Goal: Task Accomplishment & Management: Use online tool/utility

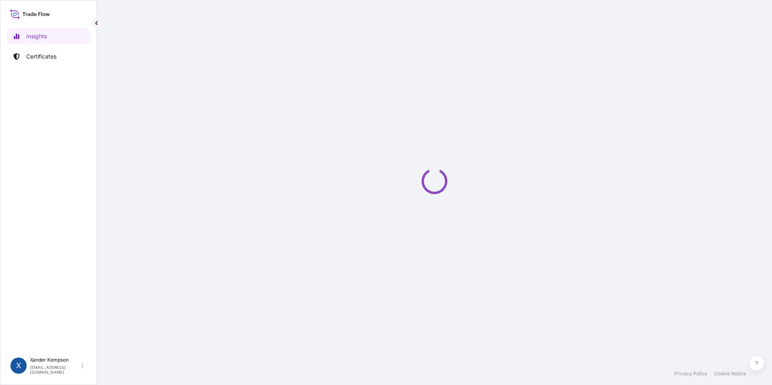
select select "2025"
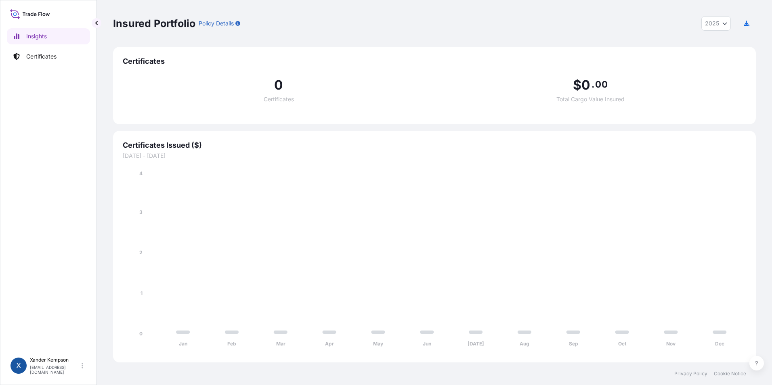
click at [41, 56] on p "Certificates" at bounding box center [41, 57] width 30 height 8
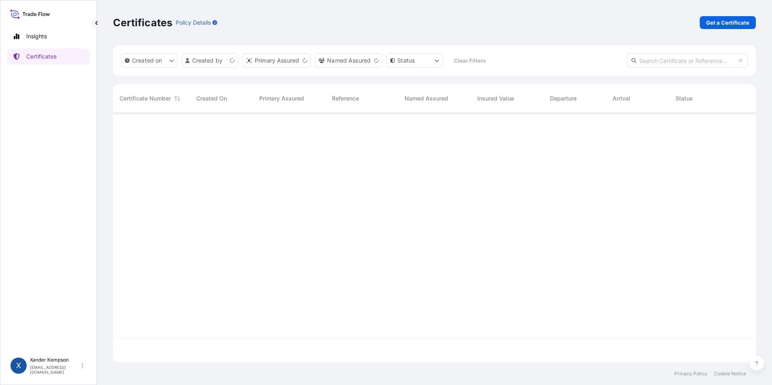
scroll to position [248, 637]
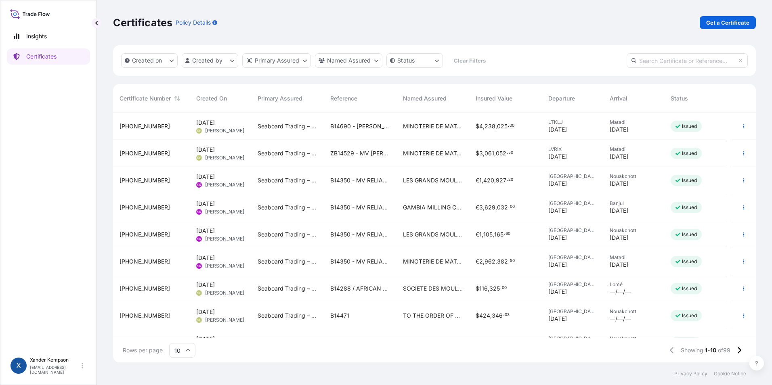
click at [358, 132] on div "B14690 - DEJIMA CONFIDENCE" at bounding box center [360, 126] width 73 height 27
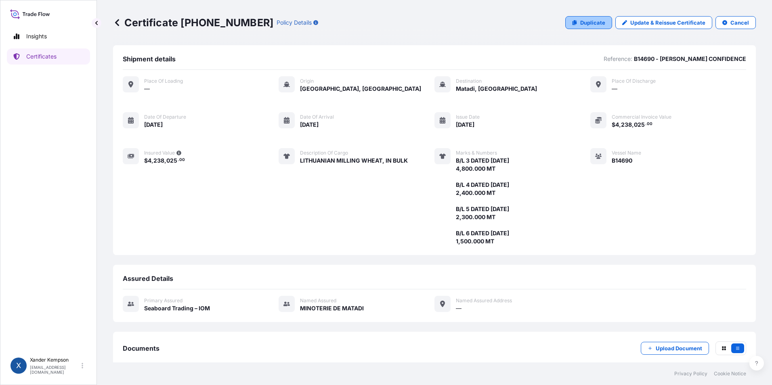
click at [589, 27] on link "Duplicate" at bounding box center [589, 22] width 47 height 13
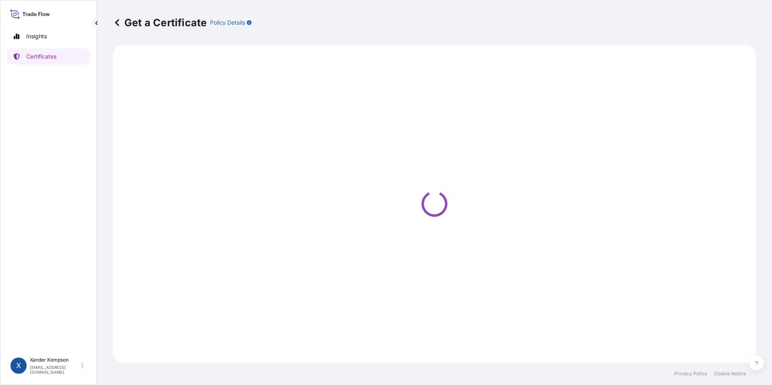
select select "Ocean Vessel"
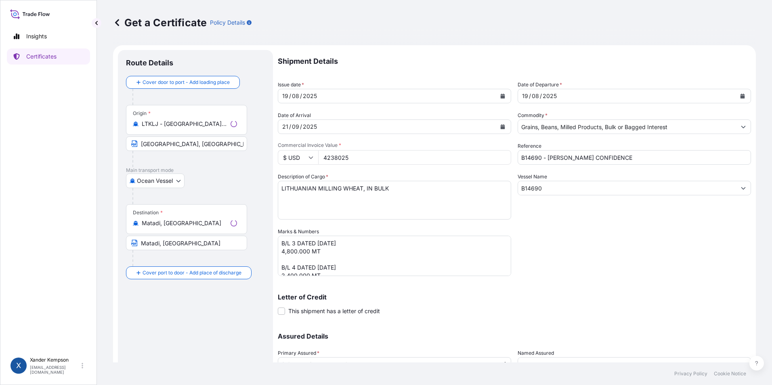
select select "31640"
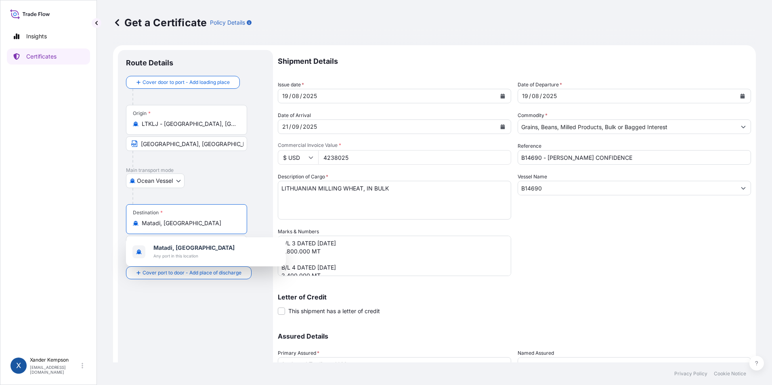
click at [183, 225] on input "Matadi, Democratic Republic of the Congo" at bounding box center [189, 223] width 95 height 8
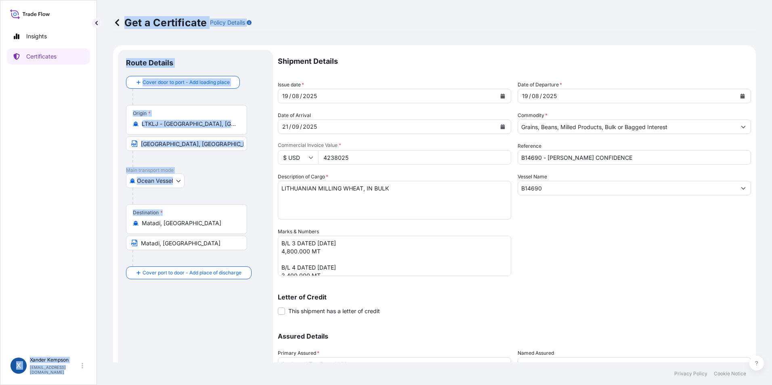
drag, startPoint x: 242, startPoint y: 225, endPoint x: 88, endPoint y: 231, distance: 154.8
click at [88, 231] on div "Insights Certificates X Xander Kempson xander.kempson@seaboardtrade.com Get a C…" at bounding box center [386, 192] width 772 height 385
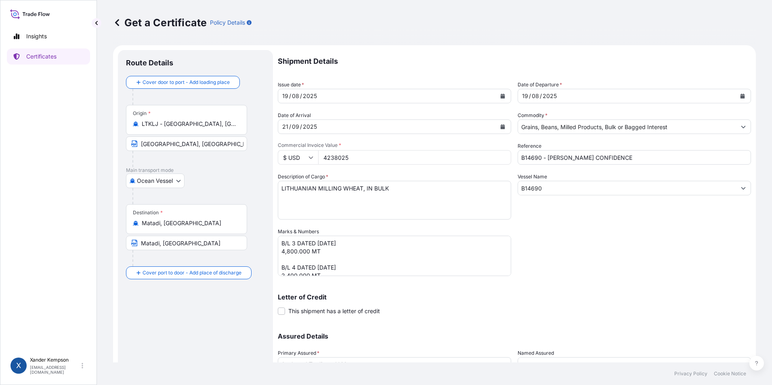
click at [217, 237] on input "Matadi, Democratic Republic of the Congo" at bounding box center [186, 243] width 121 height 15
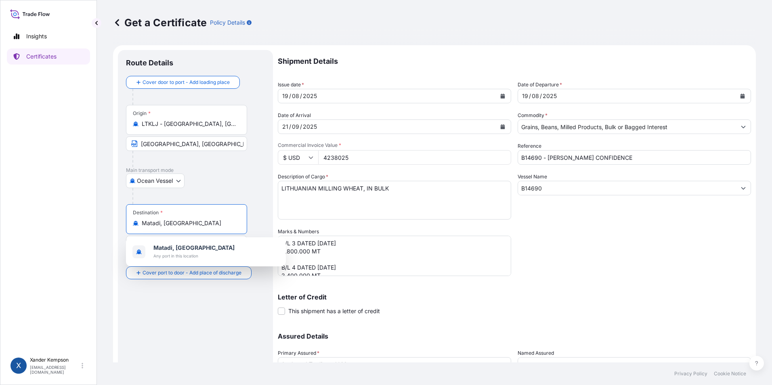
drag, startPoint x: 223, startPoint y: 227, endPoint x: 140, endPoint y: 223, distance: 83.3
click at [140, 223] on div "Matadi, Democratic Republic of the Congo" at bounding box center [186, 223] width 107 height 8
type input "o"
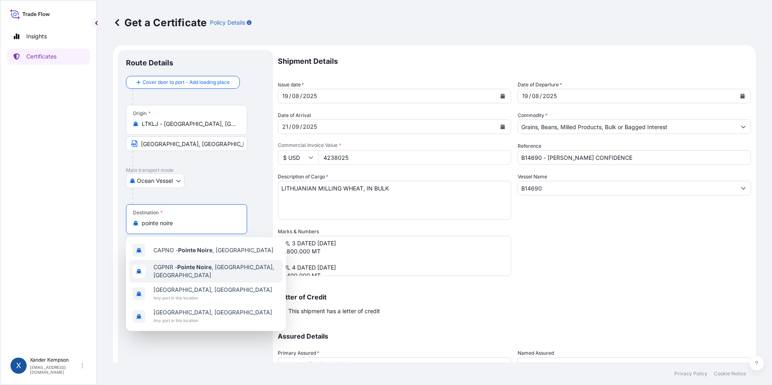
click at [198, 265] on div "CGPNR - Pointe Noire , Congo, Republic of the" at bounding box center [206, 271] width 154 height 23
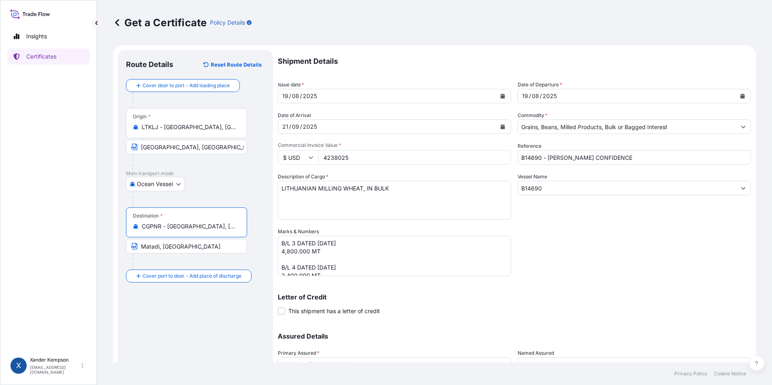
type input "CGPNR - Pointe Noire, Congo, Republic of the"
click at [503, 97] on button "Calendar" at bounding box center [503, 96] width 13 height 13
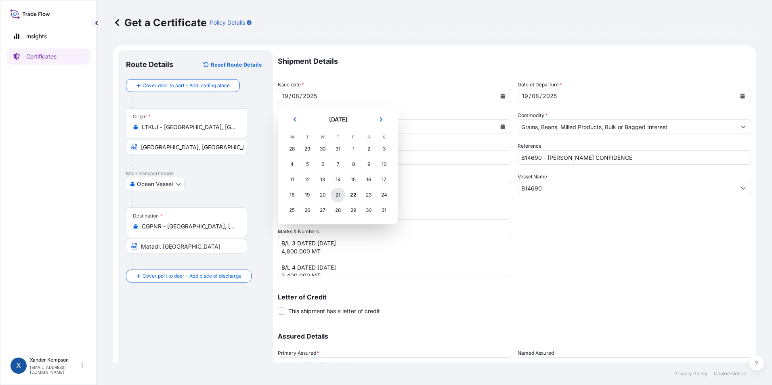
click at [338, 197] on div "21" at bounding box center [338, 195] width 15 height 15
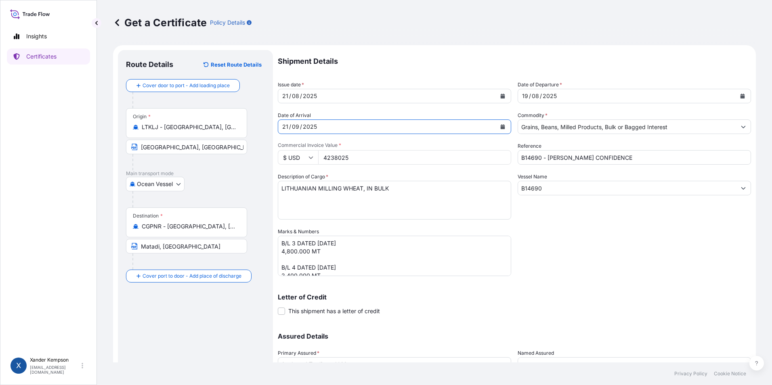
click at [133, 133] on form "Route Details Reset Route Details Cover door to port - Add loading place Place …" at bounding box center [434, 238] width 643 height 387
click at [175, 125] on form "Route Details Reset Route Details Cover door to port - Add loading place Place …" at bounding box center [434, 238] width 643 height 387
click at [304, 130] on div "21 / 09 / 2025" at bounding box center [387, 127] width 218 height 15
drag, startPoint x: 317, startPoint y: 128, endPoint x: 236, endPoint y: 124, distance: 81.3
click at [235, 124] on form "Route Details Reset Route Details Cover door to port - Add loading place Place …" at bounding box center [434, 238] width 643 height 387
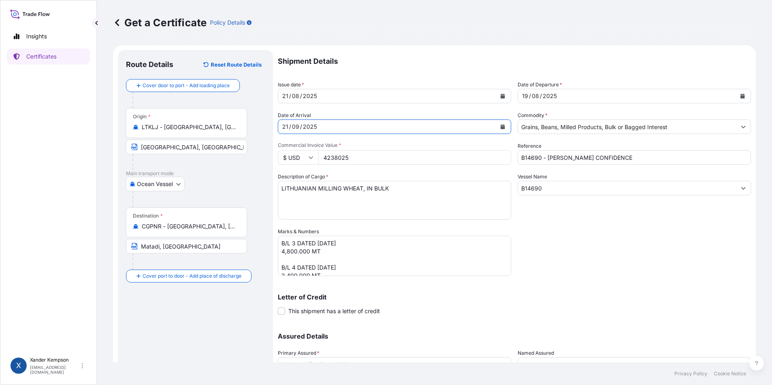
click at [295, 122] on div "09" at bounding box center [295, 127] width 9 height 10
click at [501, 128] on icon "Calendar" at bounding box center [503, 126] width 4 height 5
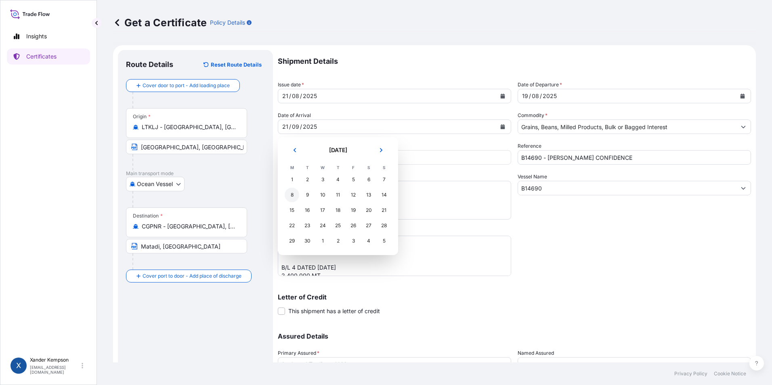
click at [293, 193] on div "8" at bounding box center [292, 195] width 15 height 15
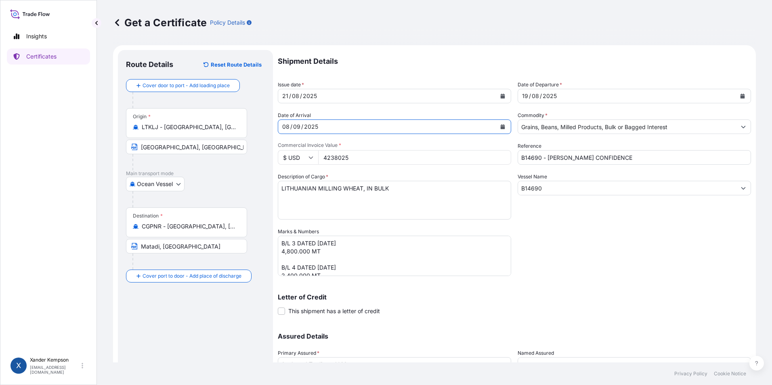
click at [741, 95] on icon "Calendar" at bounding box center [743, 96] width 4 height 5
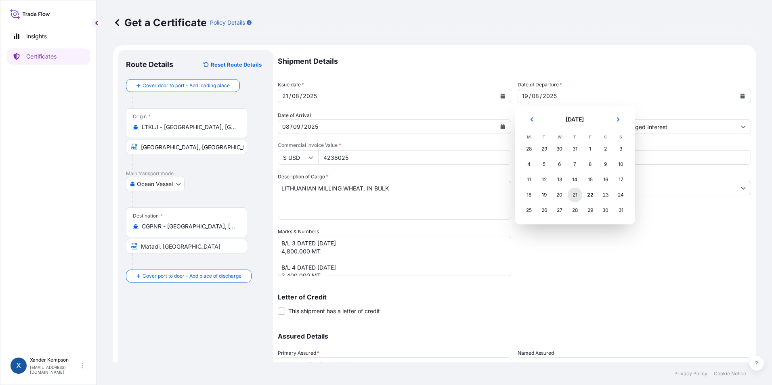
click at [577, 193] on div "21" at bounding box center [575, 195] width 15 height 15
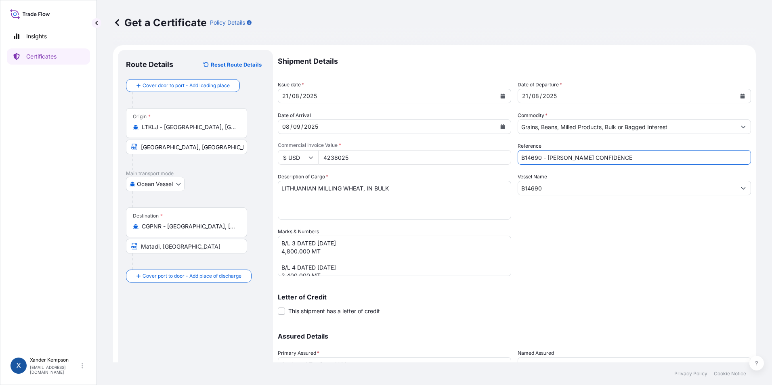
drag, startPoint x: 608, startPoint y: 161, endPoint x: 504, endPoint y: 145, distance: 105.8
click at [504, 145] on div "Shipment Details Issue date * 21 / 08 / 2025 Date of Departure * 21 / 08 / 2025…" at bounding box center [514, 227] width 473 height 354
type input "B14733"
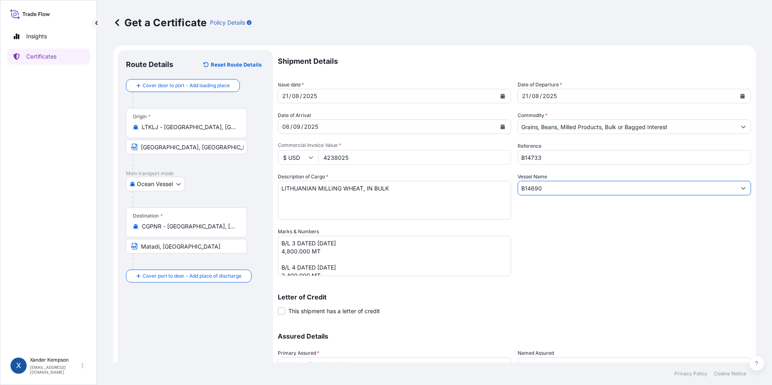
drag, startPoint x: 547, startPoint y: 191, endPoint x: 468, endPoint y: 197, distance: 79.0
click at [468, 197] on div "Shipment Details Issue date * 21 / 08 / 2025 Date of Departure * 21 / 08 / 2025…" at bounding box center [514, 227] width 473 height 354
drag, startPoint x: 563, startPoint y: 194, endPoint x: 452, endPoint y: 190, distance: 110.8
click at [452, 190] on div "Shipment Details Issue date * 21 / 08 / 2025 Date of Departure * 21 / 08 / 2025…" at bounding box center [514, 227] width 473 height 354
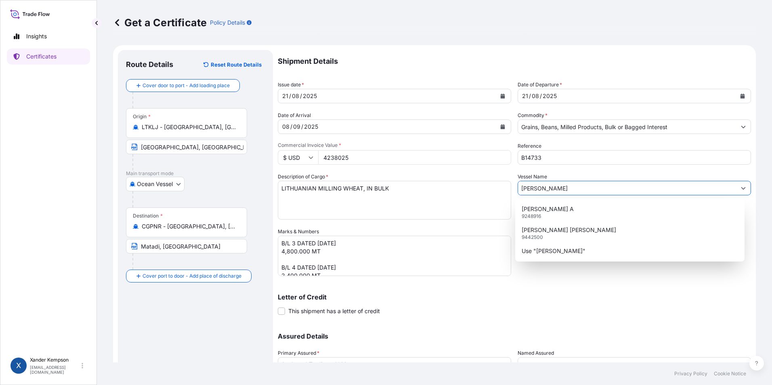
drag, startPoint x: 547, startPoint y: 184, endPoint x: 435, endPoint y: 192, distance: 112.2
click at [435, 192] on div "Shipment Details Issue date * 21 / 08 / 2025 Date of Departure * 21 / 08 / 2025…" at bounding box center [514, 227] width 473 height 354
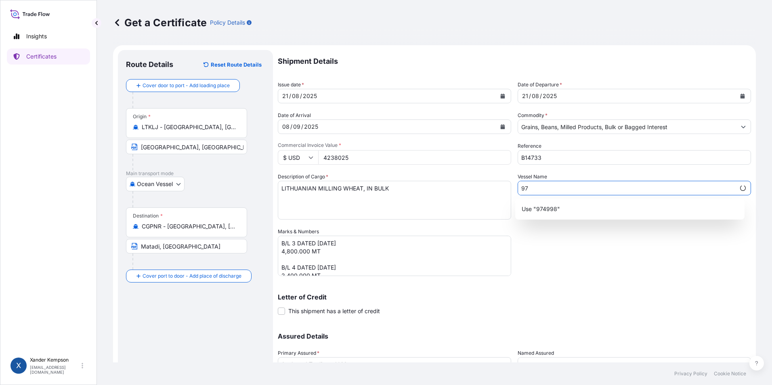
type input "9"
drag, startPoint x: 584, startPoint y: 189, endPoint x: 480, endPoint y: 176, distance: 105.0
click at [480, 176] on div "Shipment Details Issue date * 21 / 08 / 2025 Date of Departure * 21 / 08 / 2025…" at bounding box center [514, 227] width 473 height 354
click at [595, 213] on p "Use "MEHMET DADAYLI 9749984"" at bounding box center [567, 209] width 90 height 8
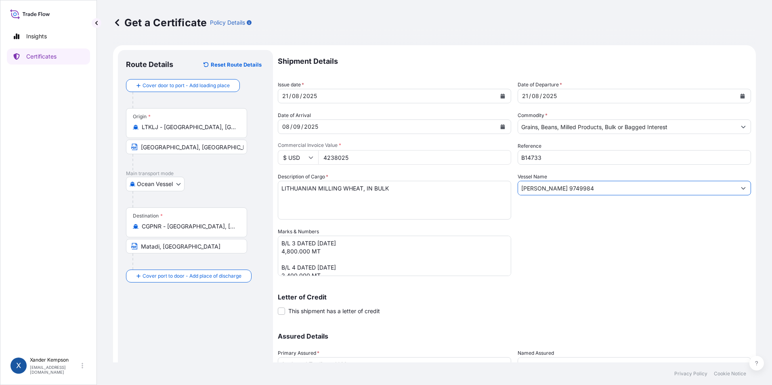
type input "MEHMET DADAYLI 9749984"
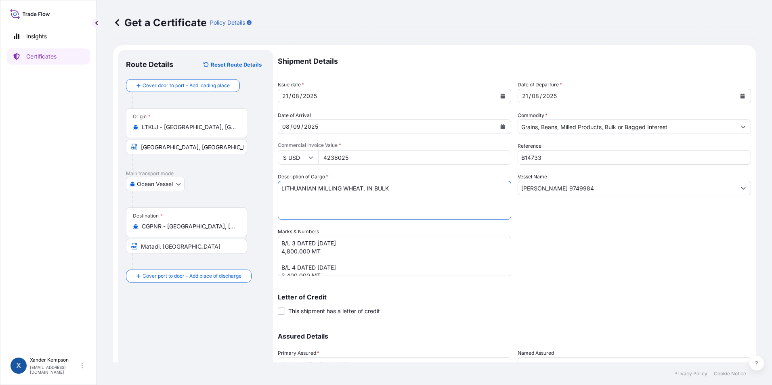
click at [422, 217] on textarea "LITHUANIAN MILLING WHEAT, IN BULK" at bounding box center [395, 200] width 234 height 39
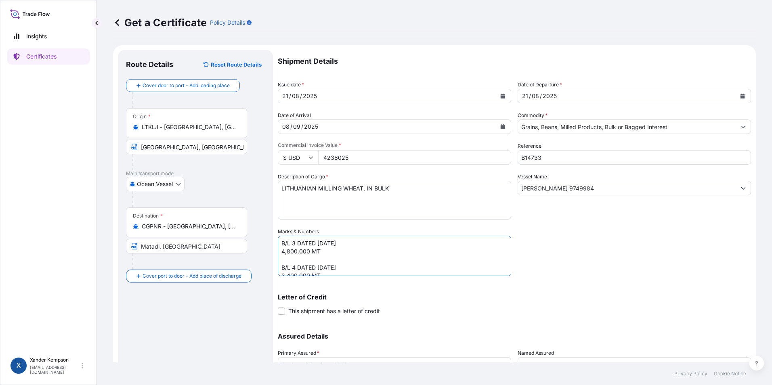
scroll to position [56, 0]
drag, startPoint x: 283, startPoint y: 242, endPoint x: 352, endPoint y: 333, distance: 114.5
click at [352, 333] on div "Shipment Details Issue date * 21 / 08 / 2025 Date of Departure * 21 / 08 / 2025…" at bounding box center [514, 227] width 473 height 354
type textarea "B/L 1 DATED 21/08/2025 2,750 MT"
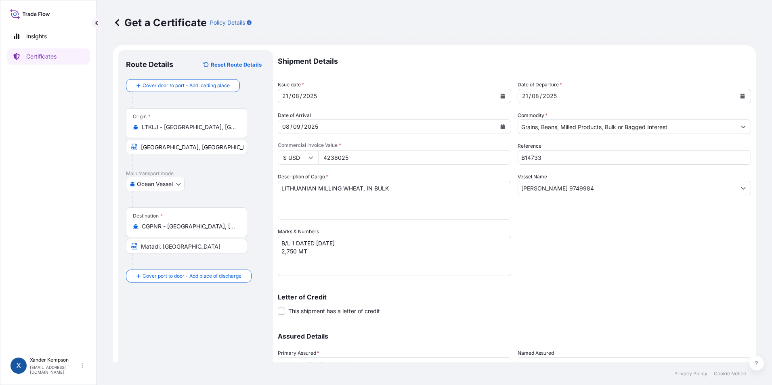
drag, startPoint x: 366, startPoint y: 161, endPoint x: 284, endPoint y: 156, distance: 82.2
click at [284, 156] on div "$ USD 4238025" at bounding box center [395, 157] width 234 height 15
click at [307, 153] on input "$ USD" at bounding box center [298, 157] width 40 height 15
click at [304, 181] on div "€ EUR" at bounding box center [298, 179] width 34 height 15
type input "€ EUR"
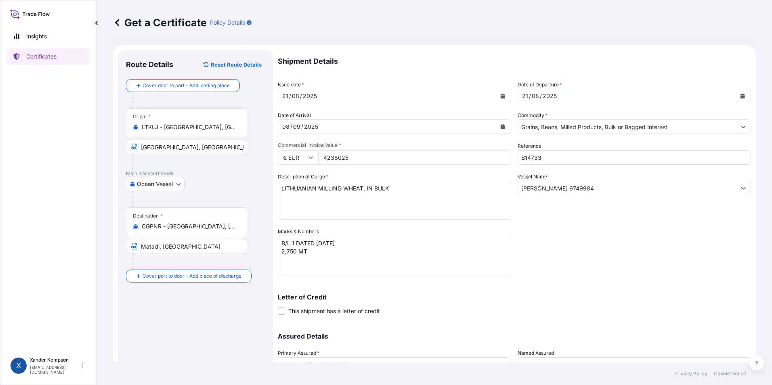
drag, startPoint x: 362, startPoint y: 158, endPoint x: 278, endPoint y: 158, distance: 84.4
click at [278, 158] on form "Route Details Reset Route Details Cover door to port - Add loading place Place …" at bounding box center [434, 238] width 643 height 387
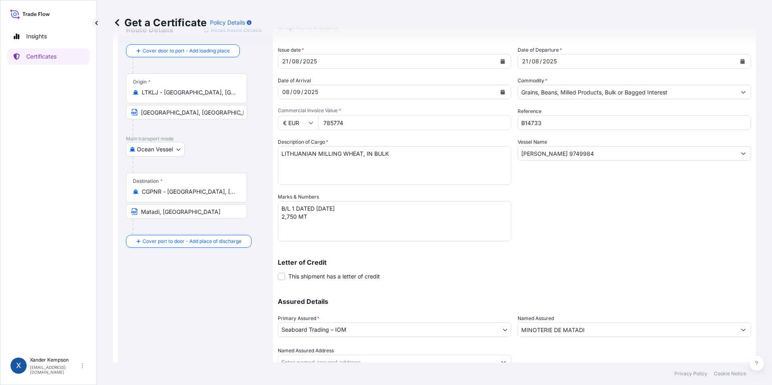
scroll to position [69, 0]
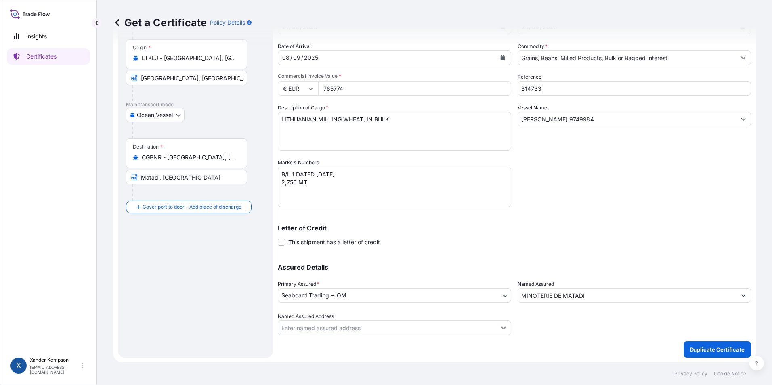
type input "785774"
click at [596, 295] on input "MINOTERIE DE MATADI" at bounding box center [627, 295] width 218 height 15
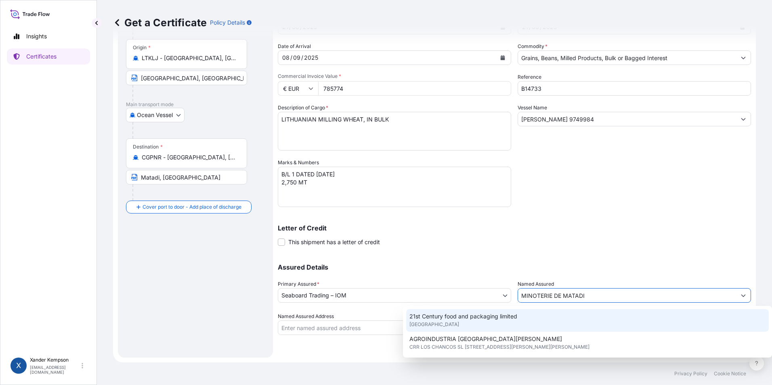
drag, startPoint x: 633, startPoint y: 302, endPoint x: 344, endPoint y: 310, distance: 289.0
click at [344, 310] on div "Assured Details Primary Assured * Seaboard Trading – IOM Seaboard Trading – IOM…" at bounding box center [514, 295] width 473 height 81
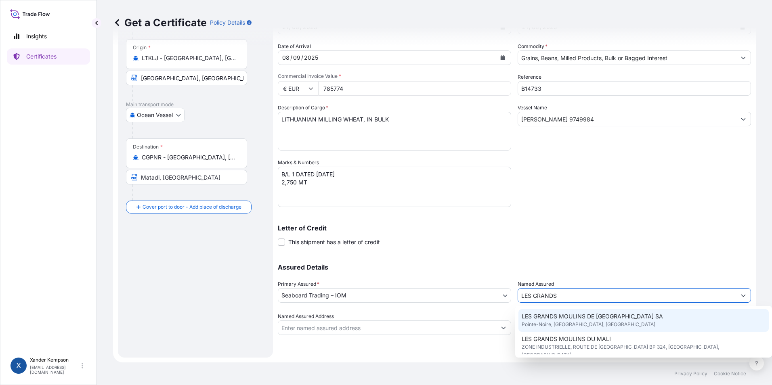
click at [625, 322] on span "Pointe-Noire, Pointe-Noire, Republic of the Congo" at bounding box center [589, 325] width 134 height 8
type input "LES GRANDS MOULINS DE POINTE-NOIRE SA"
type input "Pointe-Noire, Republic of the Congo"
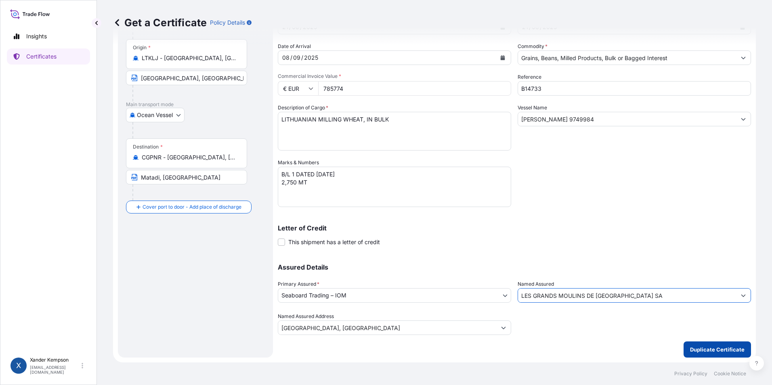
type input "LES GRANDS MOULINS DE POINTE-NOIRE SA"
click at [715, 349] on p "Duplicate Certificate" at bounding box center [717, 350] width 55 height 8
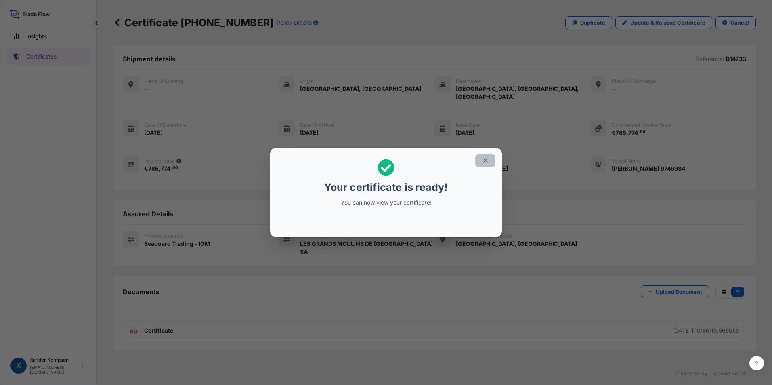
click at [483, 164] on button "button" at bounding box center [486, 160] width 20 height 13
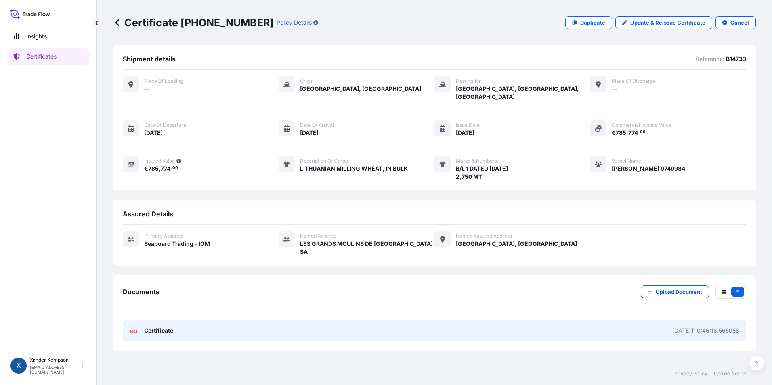
click at [134, 330] on text "PDF" at bounding box center [133, 331] width 5 height 3
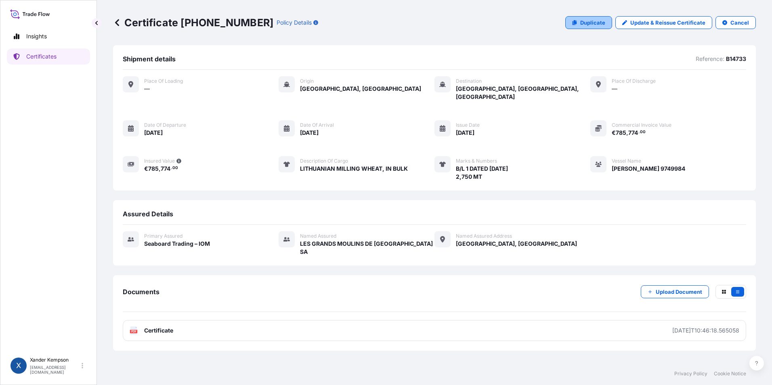
click at [606, 23] on p "Duplicate" at bounding box center [593, 23] width 25 height 8
select select "Ocean Vessel"
select select "31640"
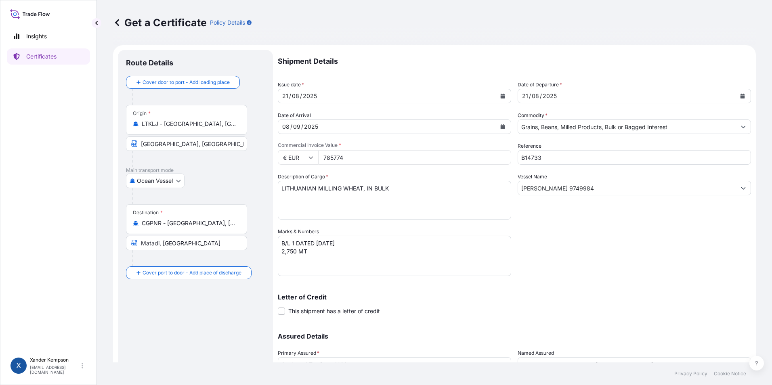
drag, startPoint x: 354, startPoint y: 159, endPoint x: 298, endPoint y: 150, distance: 56.1
click at [298, 150] on div "Commercial Invoice Value * € EUR 785774" at bounding box center [395, 153] width 234 height 23
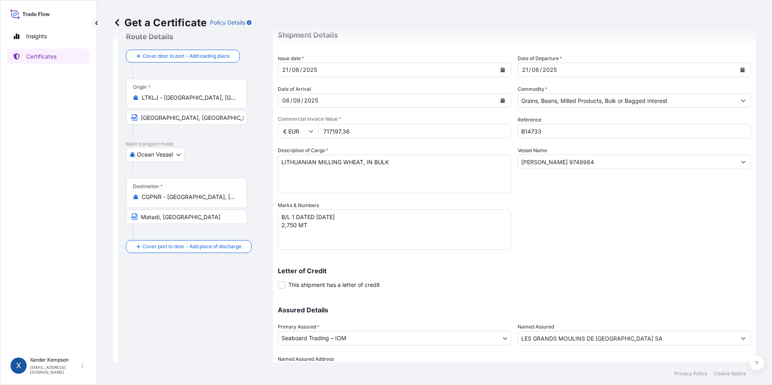
scroll to position [40, 0]
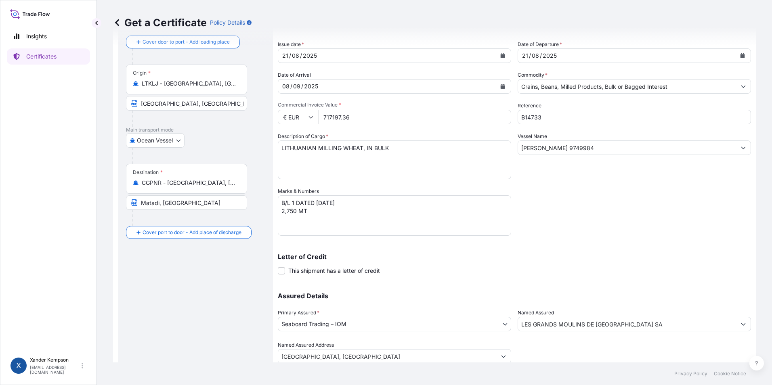
type input "717197.36"
drag, startPoint x: 297, startPoint y: 201, endPoint x: 294, endPoint y: 206, distance: 5.3
click at [295, 201] on textarea "B/L 1 DATED 21/08/2025 2,750 MT" at bounding box center [395, 216] width 234 height 40
click at [296, 214] on textarea "B/L 1 DATED 21/08/2025 2,750 MT" at bounding box center [395, 216] width 234 height 40
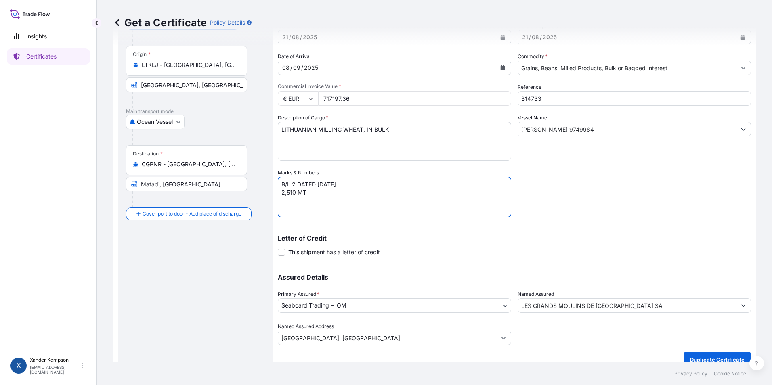
scroll to position [69, 0]
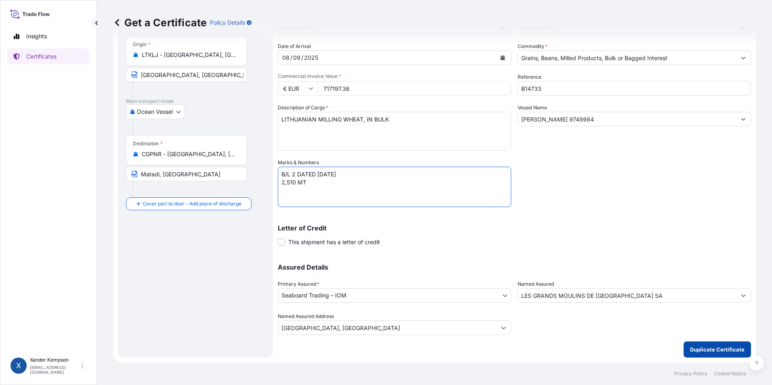
type textarea "B/L 2 DATED 21/08/2025 2,510 MT"
click at [705, 347] on p "Duplicate Certificate" at bounding box center [717, 350] width 55 height 8
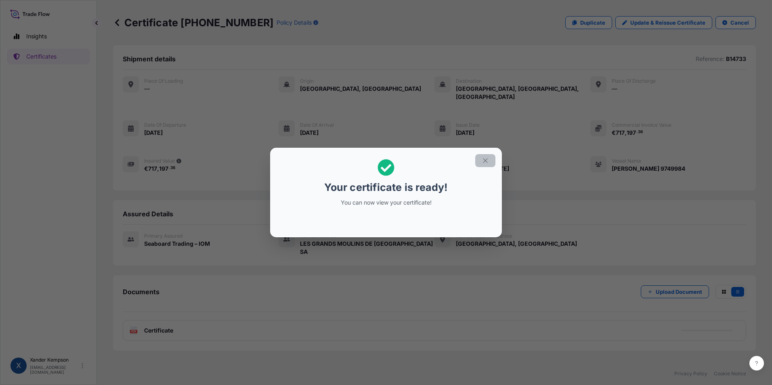
click at [492, 158] on button "button" at bounding box center [486, 160] width 20 height 13
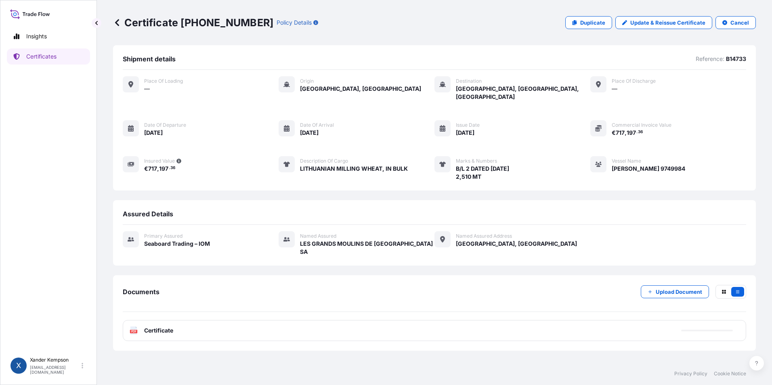
click at [448, 320] on div "PDF Certificate" at bounding box center [435, 330] width 624 height 21
click at [148, 327] on span "Certificate" at bounding box center [158, 331] width 29 height 8
click at [395, 370] on footer "Privacy Policy Cookie Notice" at bounding box center [434, 374] width 675 height 23
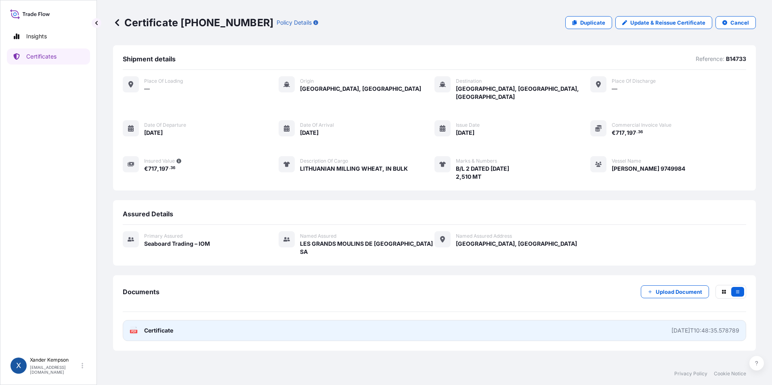
click at [131, 327] on icon at bounding box center [133, 331] width 7 height 8
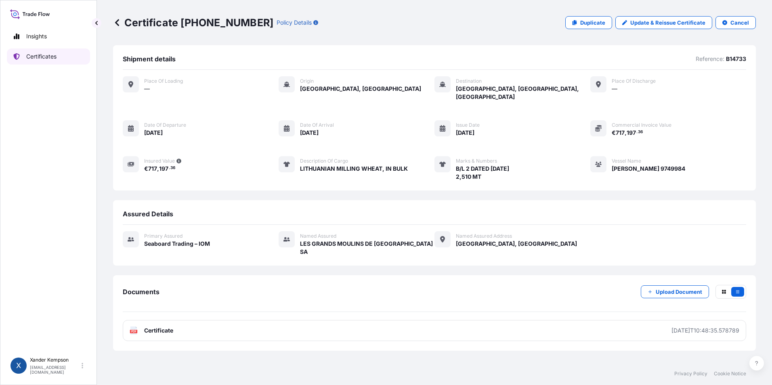
click at [44, 54] on p "Certificates" at bounding box center [41, 57] width 30 height 8
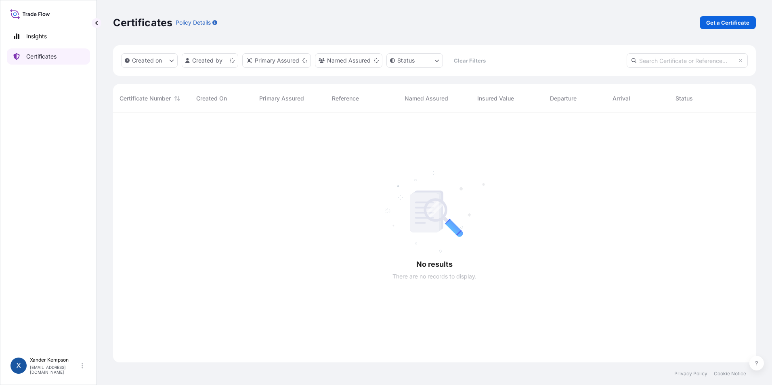
scroll to position [248, 637]
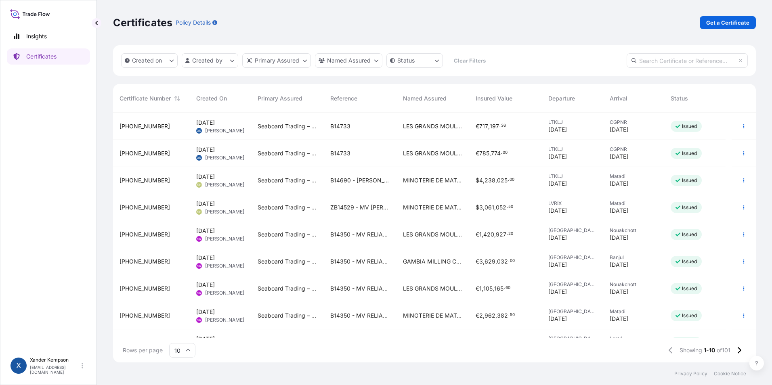
click at [398, 181] on div "MINOTERIE DE MATADI" at bounding box center [433, 180] width 73 height 27
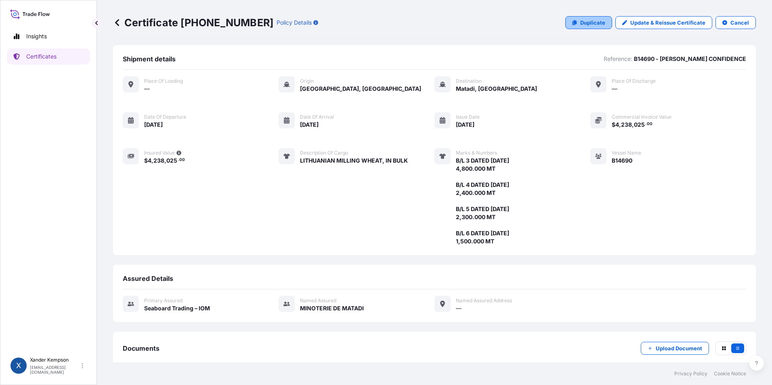
click at [581, 26] on p "Duplicate" at bounding box center [593, 23] width 25 height 8
select select "Ocean Vessel"
select select "31640"
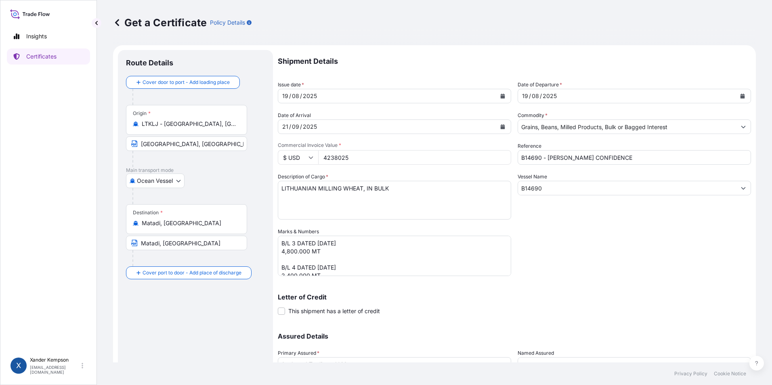
click at [362, 158] on input "4238025" at bounding box center [414, 157] width 193 height 15
drag, startPoint x: 362, startPoint y: 158, endPoint x: 294, endPoint y: 147, distance: 68.4
click at [294, 147] on div "Commercial Invoice Value * $ USD 4238025" at bounding box center [395, 153] width 234 height 23
type input "3910541.26"
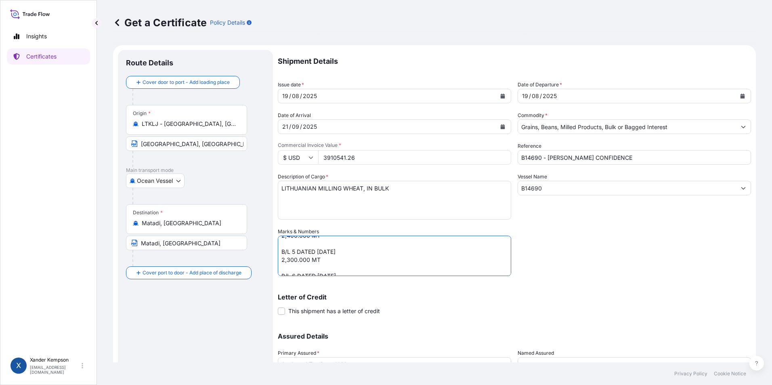
scroll to position [34, 0]
drag, startPoint x: 281, startPoint y: 240, endPoint x: 305, endPoint y: 244, distance: 23.7
click at [305, 244] on textarea "B/L 3 DATED 19 AUGUST 2025 4,800.000 MT B/L 4 DATED 19 AUGUST 2025 2,400.000 MT…" at bounding box center [395, 256] width 234 height 40
click at [288, 257] on textarea "B/L 3 DATED 19 AUGUST 2025 4,800.000 MT B/L 4 DATED 19 AUGUST 2025 2,400.000 MT…" at bounding box center [395, 256] width 234 height 40
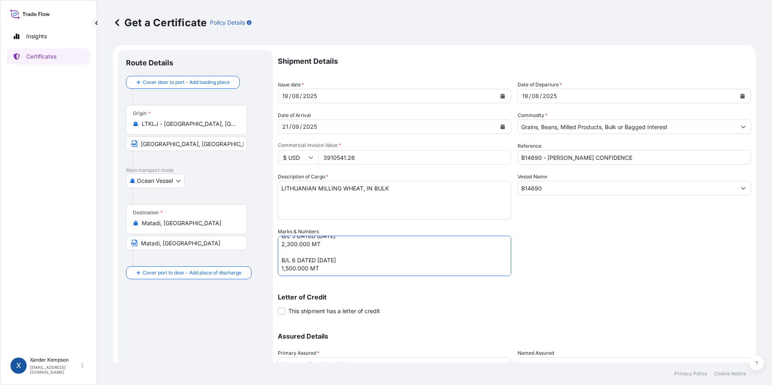
drag, startPoint x: 283, startPoint y: 257, endPoint x: 383, endPoint y: 295, distance: 106.3
click at [383, 295] on div "Shipment Details Issue date * 19 / 08 / 2025 Date of Departure * 19 / 08 / 2025…" at bounding box center [514, 227] width 473 height 354
click at [322, 242] on textarea "B/L 3 DATED 19 AUGUST 2025 4,800.000 MT B/L 4 DATED 19 AUGUST 2025 2,400.000 MT…" at bounding box center [395, 256] width 234 height 40
click at [499, 99] on button "Calendar" at bounding box center [503, 96] width 13 height 13
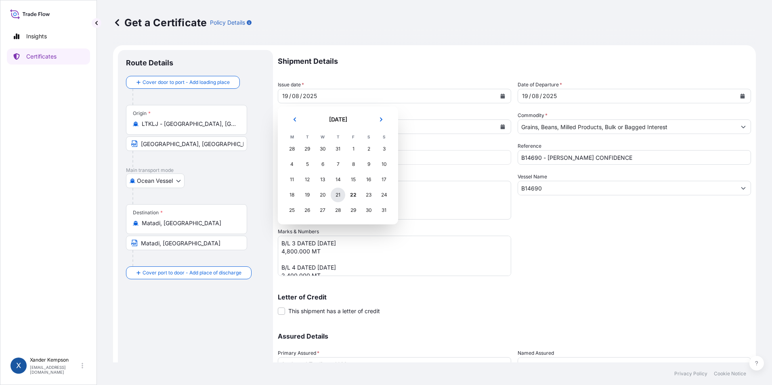
click at [338, 194] on div "21" at bounding box center [338, 195] width 15 height 15
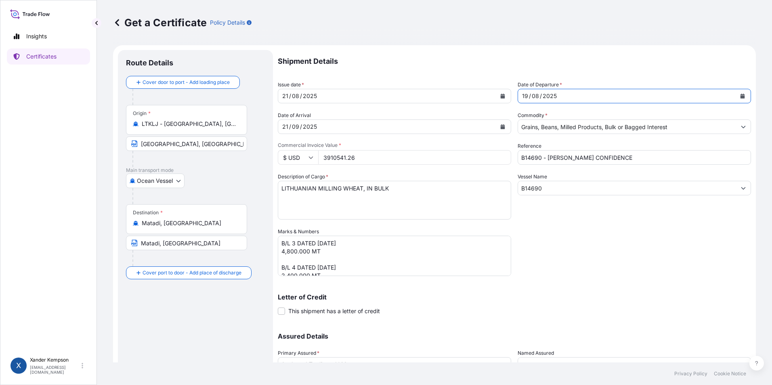
click at [737, 93] on button "Calendar" at bounding box center [742, 96] width 13 height 13
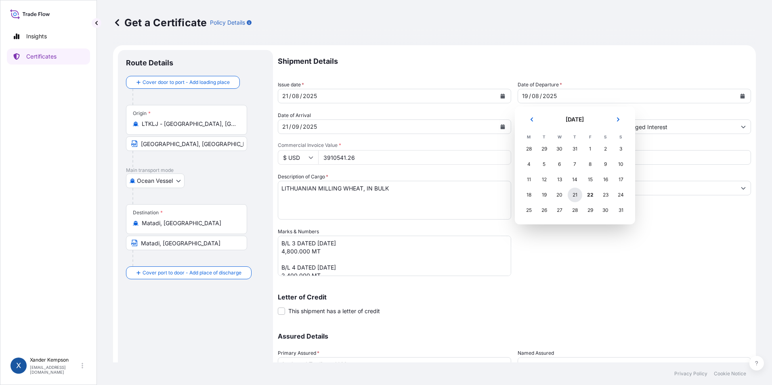
click at [577, 191] on div "21" at bounding box center [575, 195] width 15 height 15
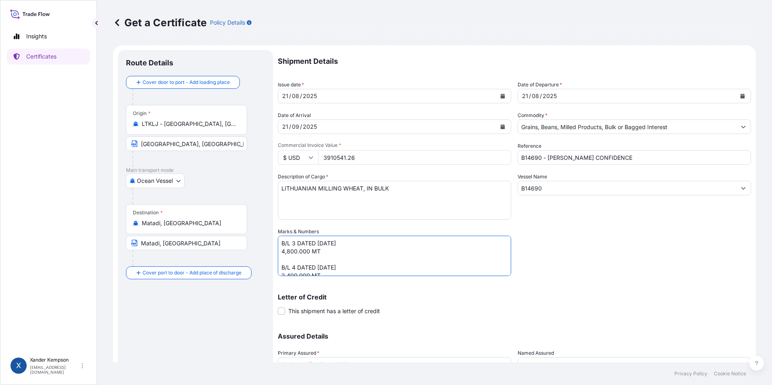
click at [323, 244] on textarea "B/L 3 DATED 19 AUGUST 2025 4,800.000 MT B/L 4 DATED 19 AUGUST 2025 2,400.000 MT…" at bounding box center [395, 256] width 234 height 40
click at [321, 267] on textarea "B/L 3 DATED 19 AUGUST 2025 4,800.000 MT B/L 4 DATED 19 AUGUST 2025 2,400.000 MT…" at bounding box center [395, 256] width 234 height 40
click at [293, 250] on textarea "B/L 3 DATED 19 AUGUST 2025 4,800.000 MT B/L 4 DATED 19 AUGUST 2025 2,400.000 MT…" at bounding box center [395, 256] width 234 height 40
drag, startPoint x: 295, startPoint y: 250, endPoint x: 276, endPoint y: 251, distance: 19.0
click at [276, 251] on form "Route Details Cover door to port - Add loading place Place of loading Road / In…" at bounding box center [434, 238] width 643 height 387
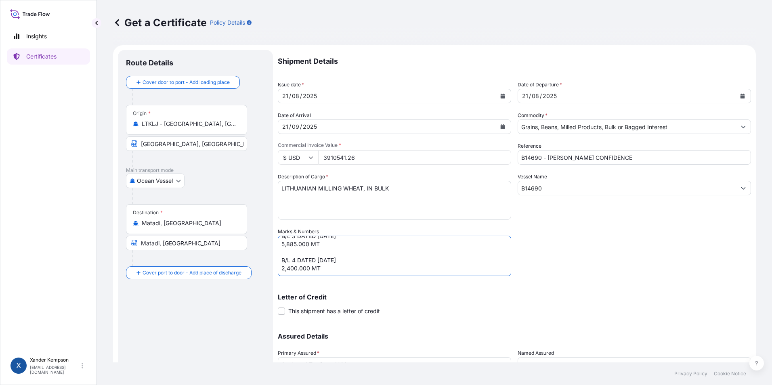
scroll to position [23, 0]
drag, startPoint x: 297, startPoint y: 252, endPoint x: 257, endPoint y: 255, distance: 40.1
click at [257, 255] on form "Route Details Cover door to port - Add loading place Place of loading Road / In…" at bounding box center [434, 238] width 643 height 387
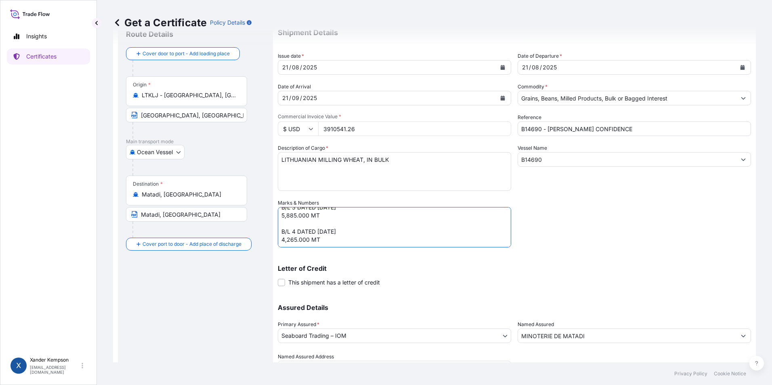
scroll to position [69, 0]
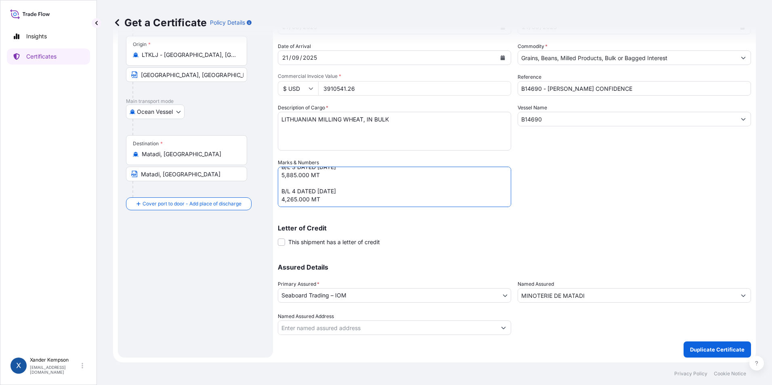
type textarea "B/L 3 DATED 21 AUGUST 2025 5,885.000 MT B/L 4 DATED 21 AUGUST 2025 4,265.000 MT"
click at [446, 327] on input "Named Assured Address" at bounding box center [387, 328] width 218 height 15
click at [503, 326] on button "Show suggestions" at bounding box center [504, 328] width 15 height 15
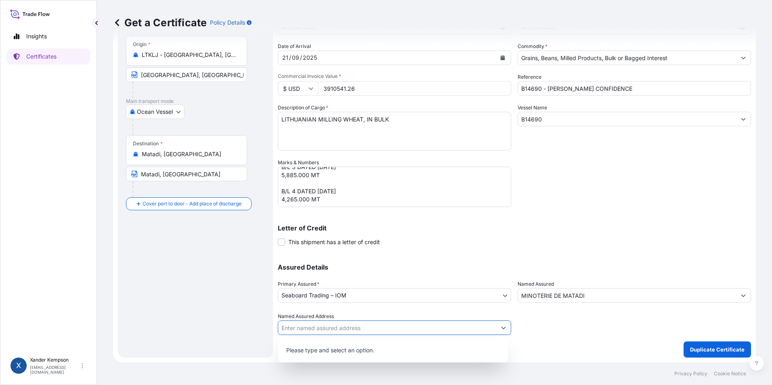
scroll to position [0, 0]
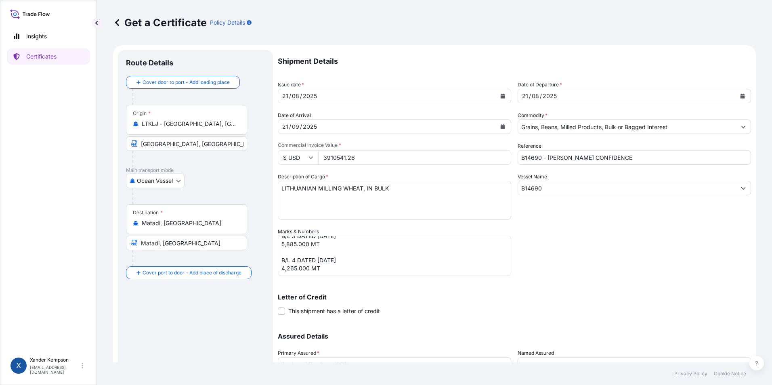
click at [610, 151] on input "B14690 - DEJIMA CONFIDENCE" at bounding box center [635, 157] width 234 height 15
drag, startPoint x: 626, startPoint y: 153, endPoint x: 451, endPoint y: 171, distance: 176.3
click at [451, 171] on div "Shipment Details Issue date * 21 / 08 / 2025 Date of Departure * 21 / 08 / 2025…" at bounding box center [514, 227] width 473 height 354
type input "B14733 - MEHMET DADAYLI"
drag, startPoint x: 553, startPoint y: 187, endPoint x: 494, endPoint y: 187, distance: 59.8
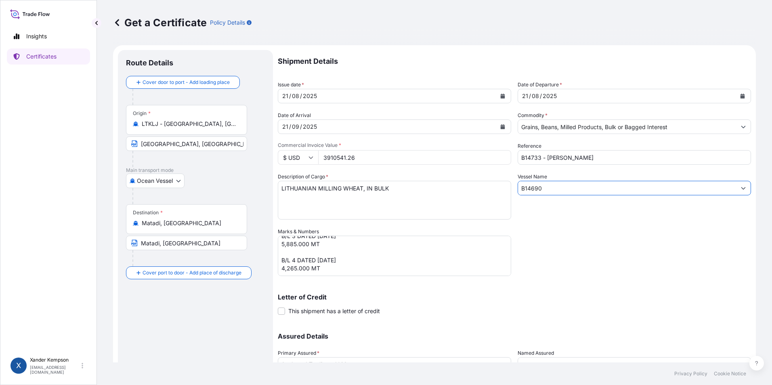
click at [494, 187] on div "Shipment Details Issue date * 21 / 08 / 2025 Date of Departure * 21 / 08 / 2025…" at bounding box center [514, 227] width 473 height 354
click at [593, 186] on input "MEHMET DADAYLI" at bounding box center [627, 188] width 218 height 15
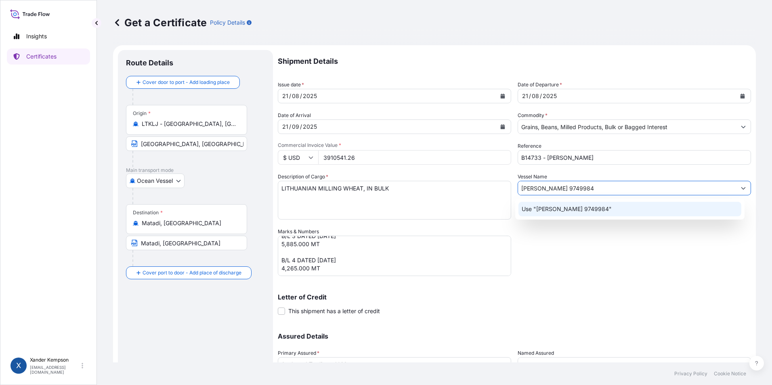
click at [572, 203] on div "Use "MEHMET DADAYLI 9749984"" at bounding box center [630, 209] width 223 height 15
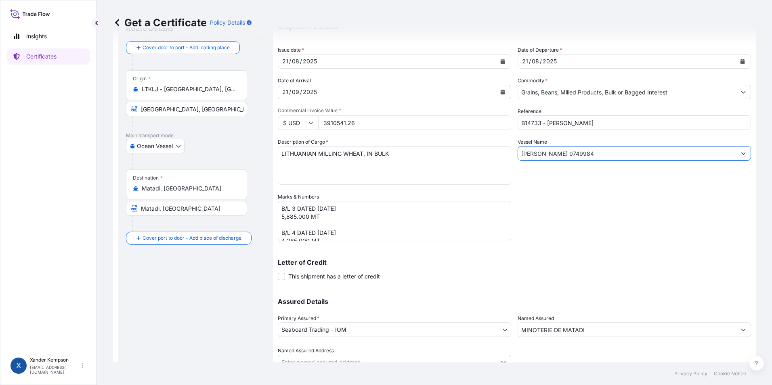
scroll to position [69, 0]
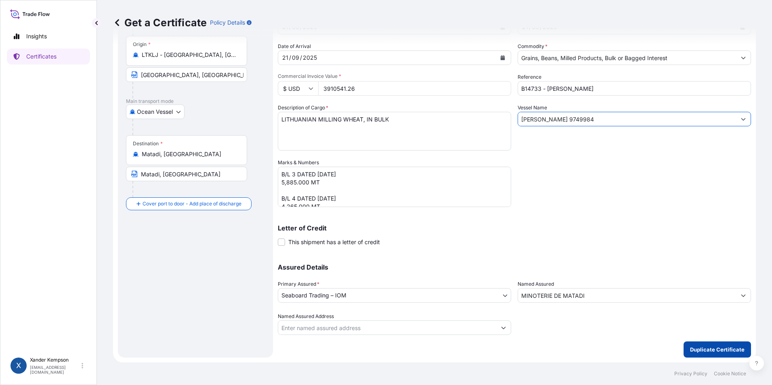
type input "MEHMET DADAYLI 9749984"
click at [709, 346] on p "Duplicate Certificate" at bounding box center [717, 350] width 55 height 8
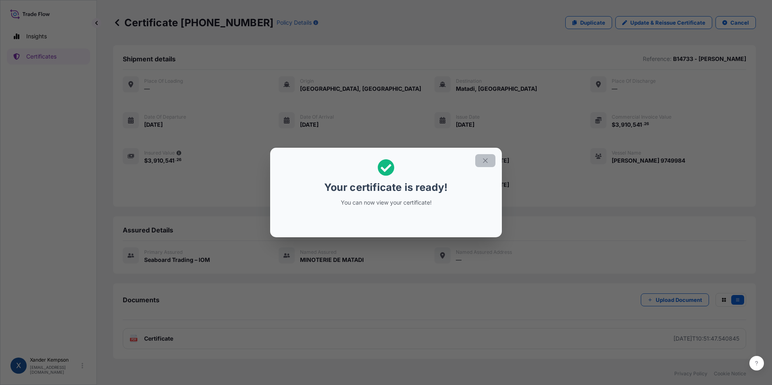
click at [492, 165] on button "button" at bounding box center [486, 160] width 20 height 13
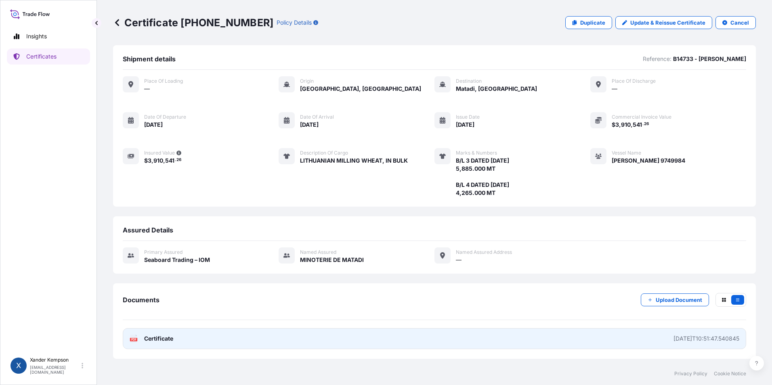
click at [581, 340] on link "PDF Certificate 2025-08-22T10:51:47.540845" at bounding box center [435, 338] width 624 height 21
